Goal: Information Seeking & Learning: Learn about a topic

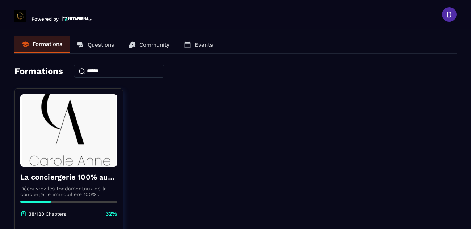
click at [453, 34] on section "Formations Questions Community Events Formations La conciergerie 100% automatis…" at bounding box center [235, 130] width 471 height 203
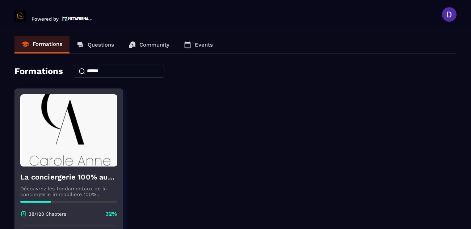
click at [65, 135] on img at bounding box center [68, 130] width 97 height 72
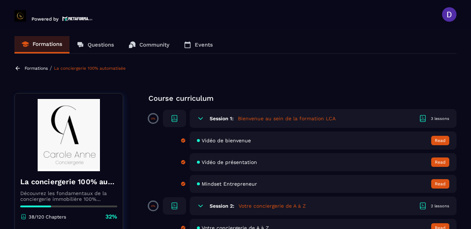
click at [462, 103] on section "Formations Questions Community Events Formations / La conciergerie 100% automat…" at bounding box center [235, 130] width 471 height 203
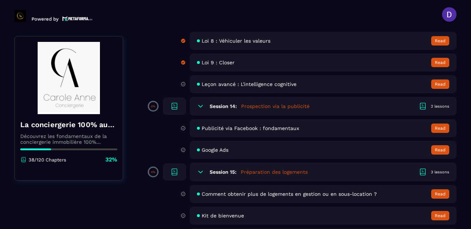
scroll to position [1186, 0]
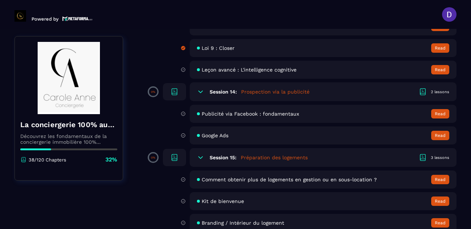
click at [223, 71] on span "Leçon avancé : L'intelligence cognitive" at bounding box center [248, 70] width 95 height 6
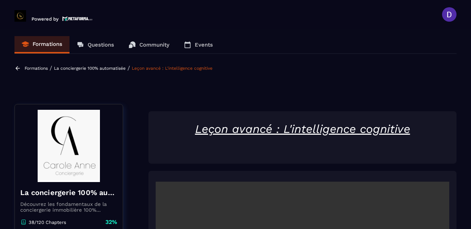
scroll to position [3, 0]
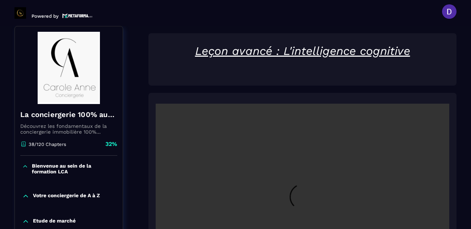
click at [412, 165] on video at bounding box center [302, 202] width 293 height 196
click at [467, 179] on section "Formations Questions Community Events Formations / La conciergerie 100% automat…" at bounding box center [235, 127] width 471 height 203
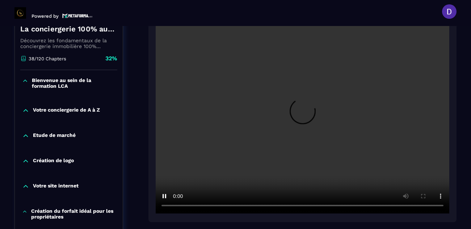
scroll to position [162, 0]
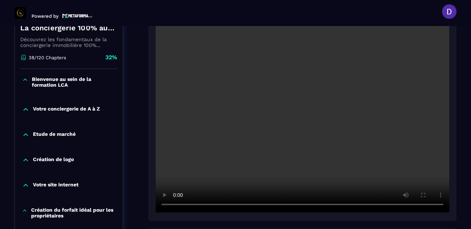
click at [460, 138] on section "Formations Questions Community Events Formations / La conciergerie 100% automat…" at bounding box center [235, 127] width 471 height 203
click at [333, 12] on header "Powered by [PERSON_NAME] [PERSON_NAME][EMAIL_ADDRESS][PERSON_NAME][DOMAIN_NAME]…" at bounding box center [235, 11] width 471 height 29
click at [331, 214] on div at bounding box center [302, 113] width 308 height 215
click at [341, 213] on div at bounding box center [302, 113] width 308 height 215
